Goal: Transaction & Acquisition: Purchase product/service

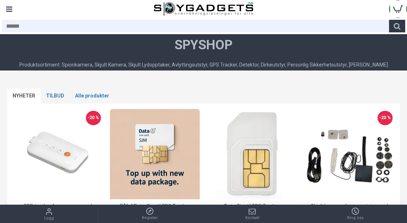
click at [5, 10] on div "Menu" at bounding box center [9, 9] width 18 height 18
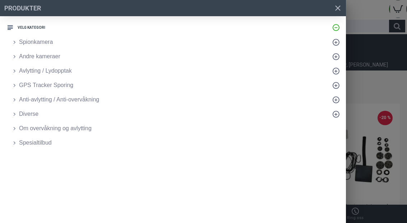
click at [35, 72] on span "Avlytting / Lydopptak" at bounding box center [45, 70] width 53 height 9
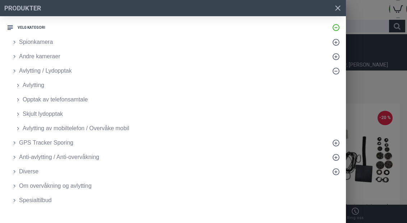
click at [37, 71] on span "Avlytting / Lydopptak" at bounding box center [45, 70] width 53 height 9
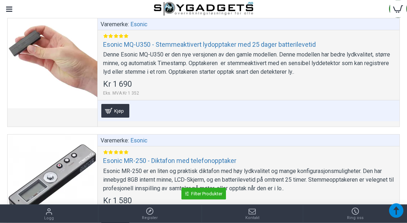
scroll to position [867, 0]
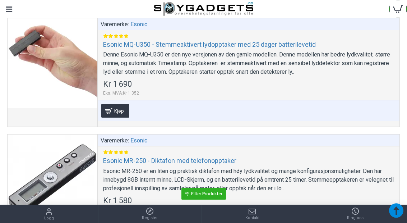
click at [106, 109] on link "Kjøp" at bounding box center [115, 111] width 28 height 14
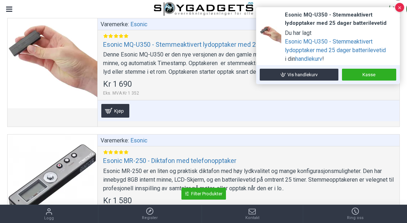
click at [294, 73] on link "Vis handlekurv" at bounding box center [299, 75] width 79 height 12
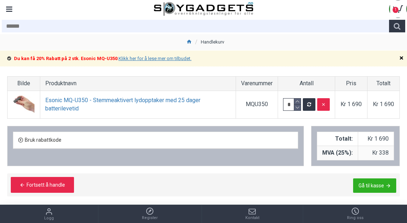
click at [296, 99] on icon at bounding box center [297, 101] width 6 height 6
type input "*"
click at [308, 104] on icon "submit" at bounding box center [309, 104] width 4 height 5
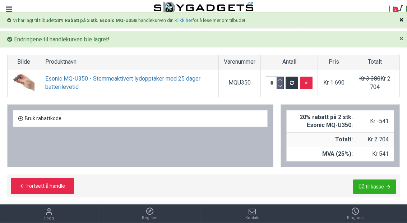
scroll to position [47, 0]
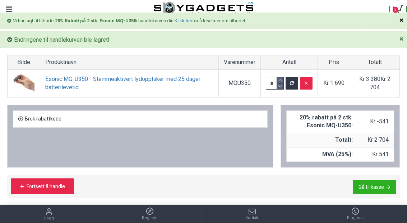
click at [308, 81] on icon "button" at bounding box center [306, 83] width 5 height 5
